Goal: Communication & Community: Participate in discussion

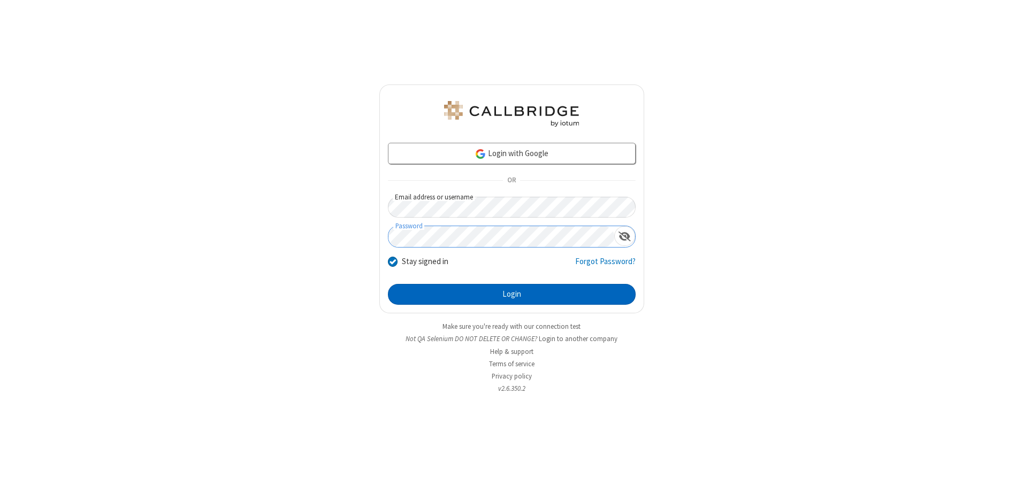
click at [511, 294] on button "Login" at bounding box center [512, 294] width 248 height 21
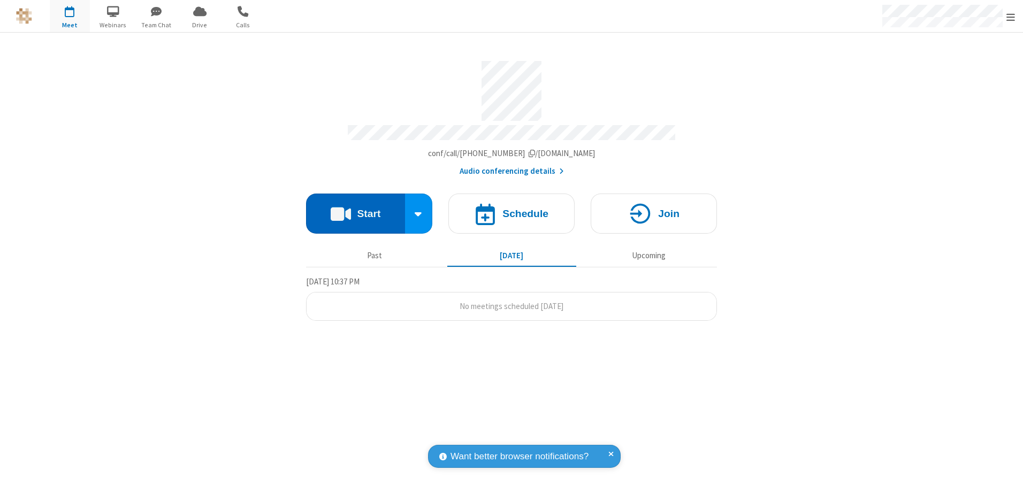
click at [355, 210] on button "Start" at bounding box center [355, 214] width 99 height 40
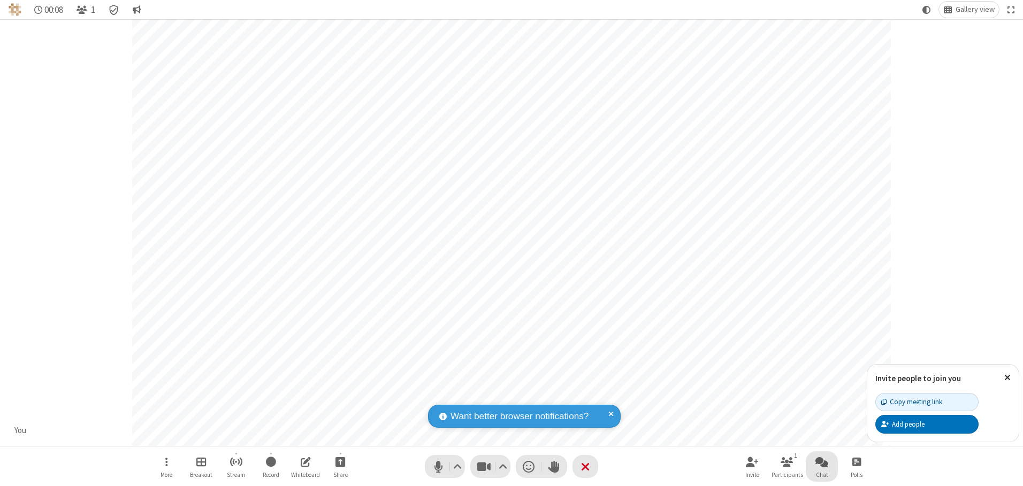
click at [822, 462] on span "Open chat" at bounding box center [821, 461] width 13 height 13
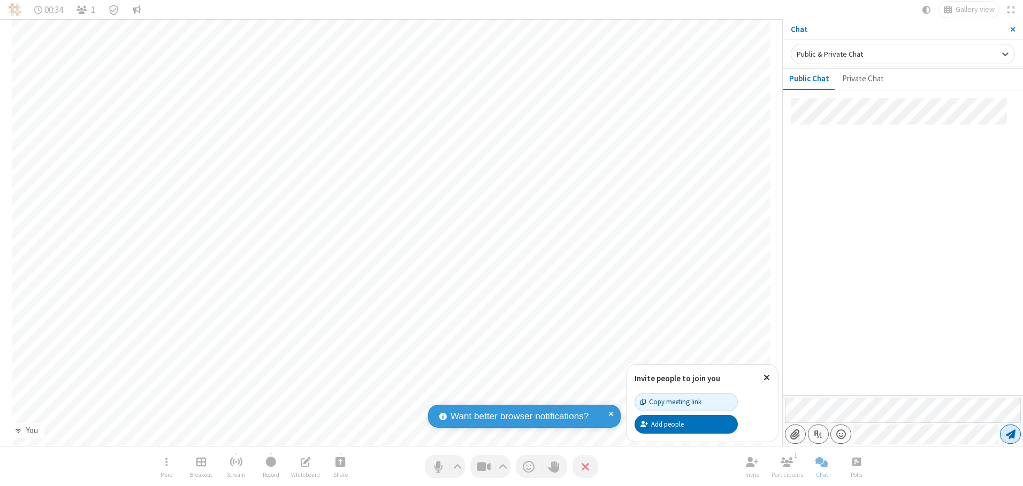
click at [1010, 434] on span "Send message" at bounding box center [1011, 434] width 10 height 11
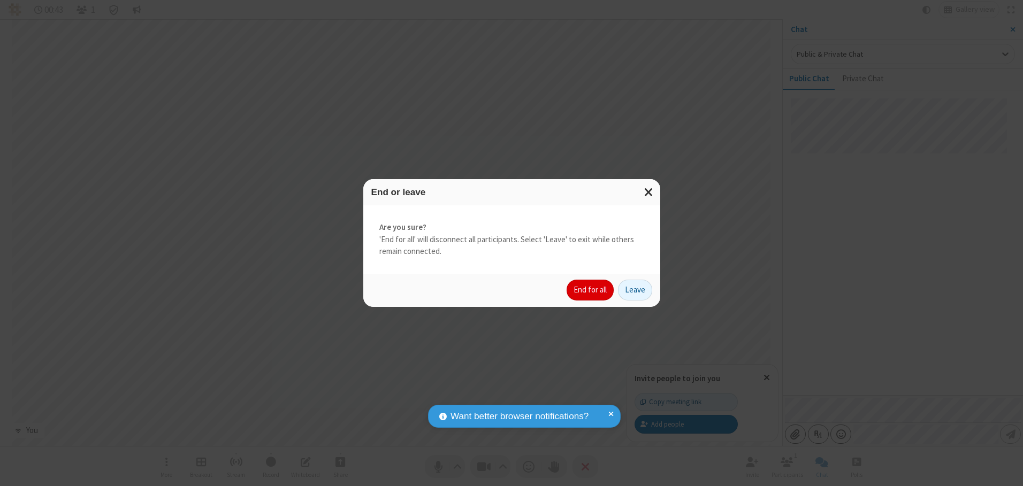
click at [591, 290] on button "End for all" at bounding box center [589, 290] width 47 height 21
